Goal: Task Accomplishment & Management: Complete application form

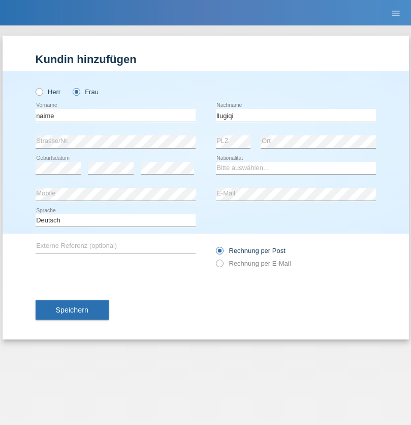
type input "llugiqi"
select select "CH"
radio input "true"
click at [115, 115] on input "text" at bounding box center [116, 115] width 160 height 13
type input "Shanas"
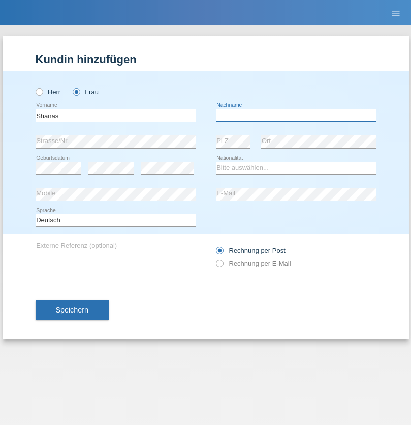
click at [296, 115] on input "text" at bounding box center [296, 115] width 160 height 13
type input "Baranati"
select select "CH"
radio input "true"
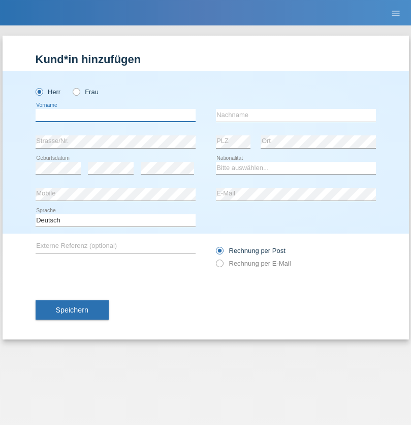
click at [115, 115] on input "text" at bounding box center [116, 115] width 160 height 13
type input "Khoshnaw"
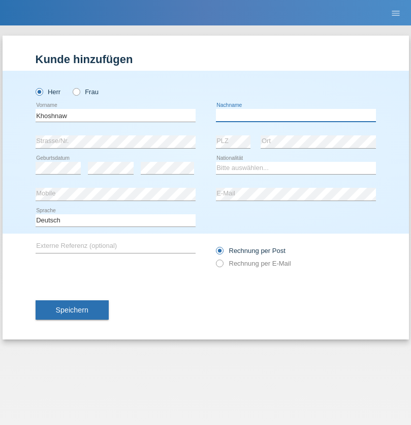
click at [296, 115] on input "text" at bounding box center [296, 115] width 160 height 13
type input "Abdulqadir"
select select "IR"
select select "C"
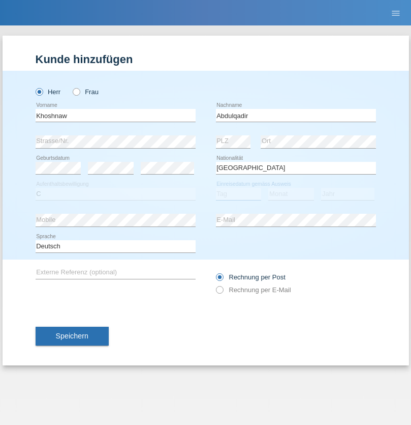
select select "03"
select select "09"
select select "2015"
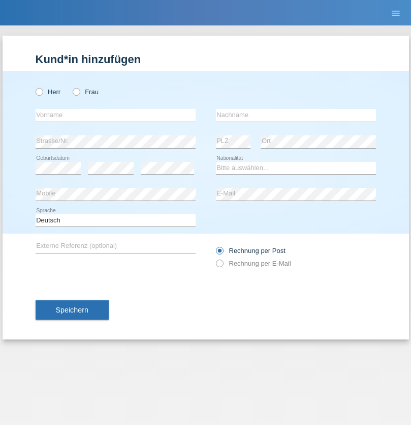
radio input "true"
click at [115, 115] on input "text" at bounding box center [116, 115] width 160 height 13
type input "Mustafa"
click at [296, 115] on input "text" at bounding box center [296, 115] width 160 height 13
type input "Sokol"
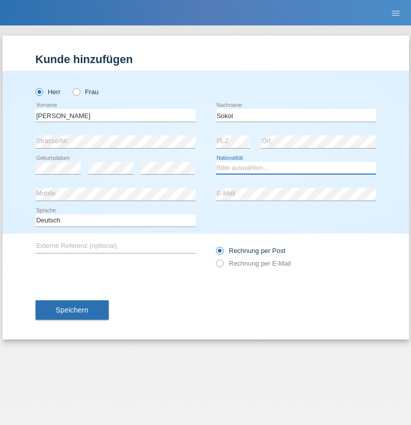
select select "XK"
select select "C"
select select "02"
select select "08"
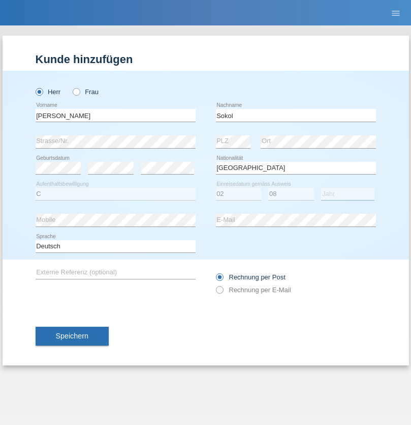
select select "1988"
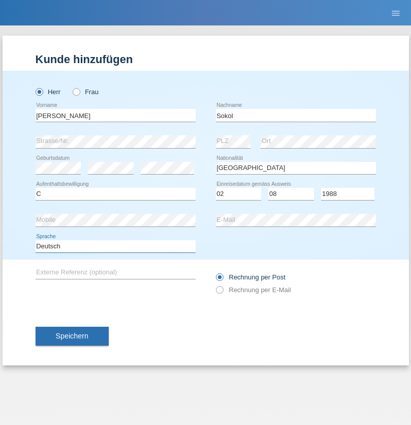
select select "en"
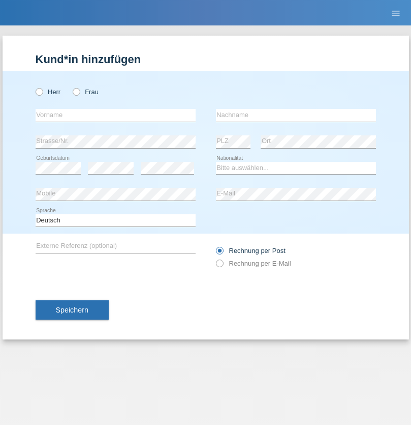
radio input "true"
click at [115, 115] on input "text" at bounding box center [116, 115] width 160 height 13
type input "[PERSON_NAME]"
click at [296, 115] on input "text" at bounding box center [296, 115] width 160 height 13
type input "Sokol"
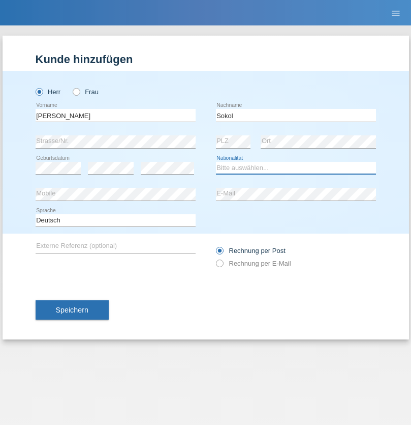
select select "XK"
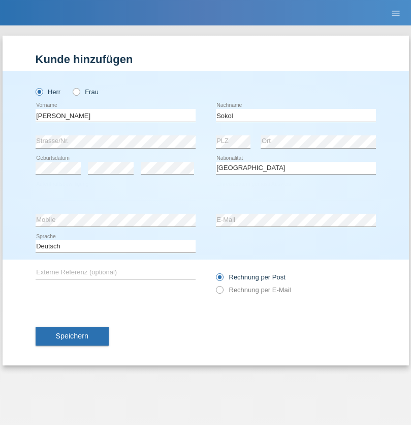
select select "C"
select select "02"
select select "08"
select select "1988"
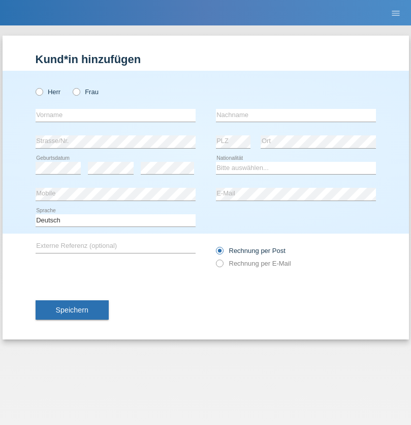
radio input "true"
click at [115, 115] on input "text" at bounding box center [116, 115] width 160 height 13
type input "[PERSON_NAME]"
click at [296, 115] on input "text" at bounding box center [296, 115] width 160 height 13
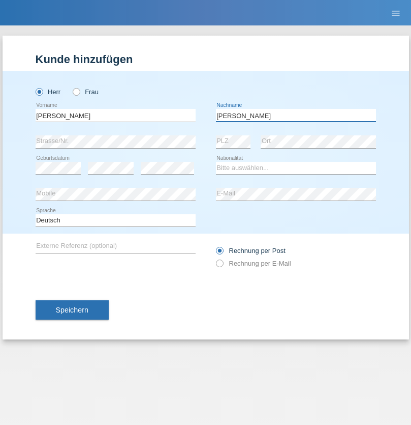
type input "[PERSON_NAME]"
select select "PL"
select select "C"
select select "11"
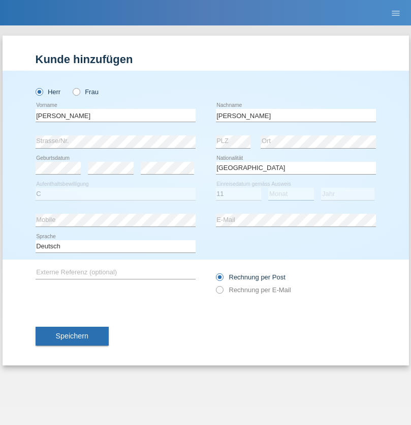
select select "01"
select select "2007"
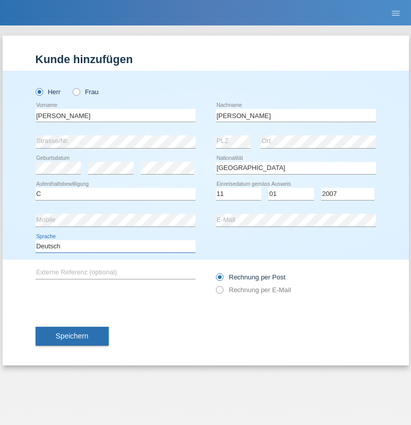
select select "en"
